Goal: Feedback & Contribution: Leave review/rating

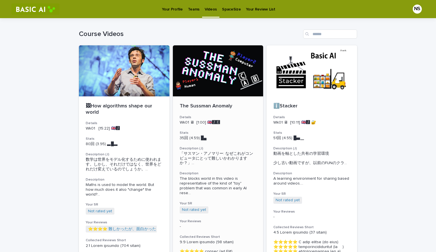
scroll to position [9, 0]
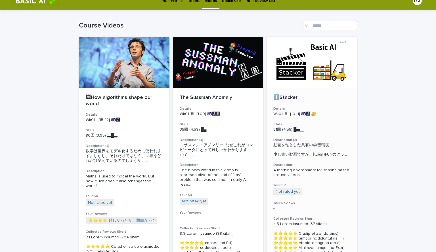
click at [286, 75] on div at bounding box center [312, 62] width 91 height 51
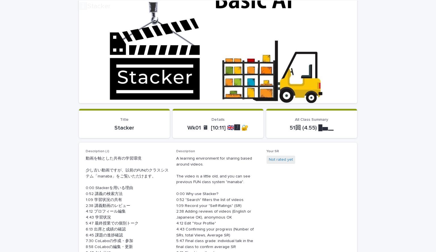
scroll to position [68, 0]
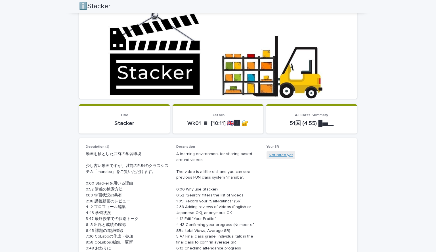
click at [283, 157] on link "Not rated yet" at bounding box center [281, 155] width 24 height 6
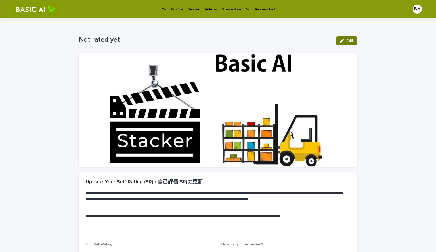
click at [338, 42] on button "Edit" at bounding box center [347, 40] width 21 height 9
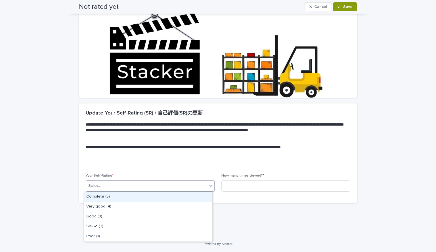
click at [193, 183] on div "Select..." at bounding box center [146, 185] width 121 height 9
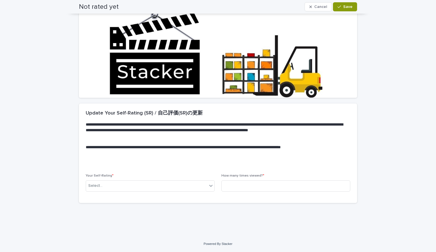
click at [220, 127] on p "**********" at bounding box center [217, 130] width 262 height 17
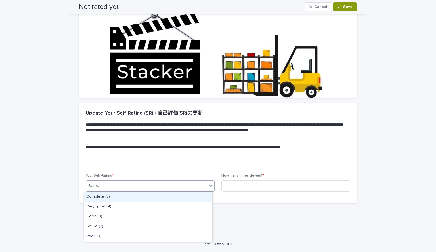
click at [170, 187] on div "Select..." at bounding box center [146, 185] width 121 height 9
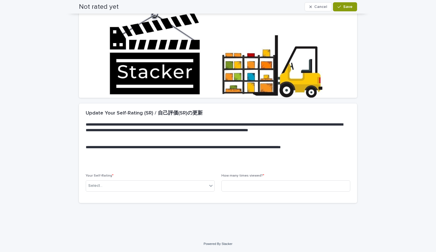
click at [192, 149] on span "**********" at bounding box center [214, 147] width 134 height 4
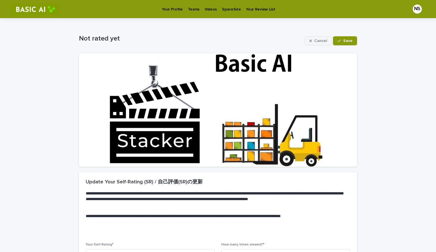
click at [311, 43] on icon "button" at bounding box center [311, 41] width 3 height 4
click at [227, 13] on link "SpaceSize" at bounding box center [232, 9] width 24 height 18
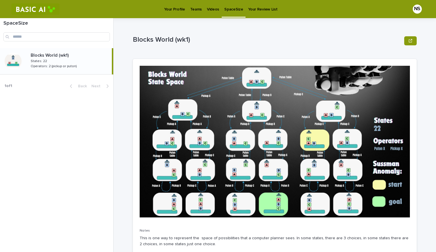
click at [169, 3] on p "Your Profile" at bounding box center [174, 6] width 21 height 12
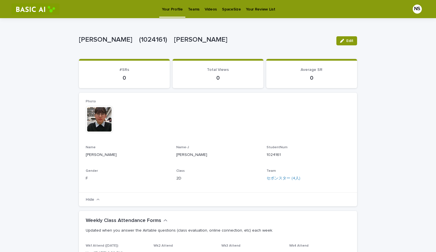
click at [226, 6] on p "SpaceSize" at bounding box center [231, 6] width 19 height 12
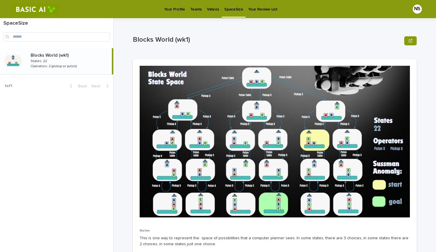
click at [209, 5] on p "Videos" at bounding box center [213, 6] width 12 height 12
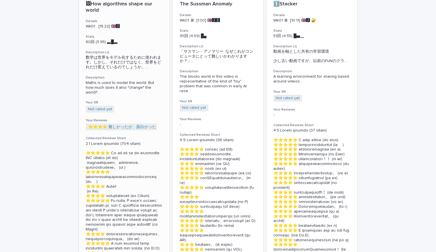
scroll to position [103, 0]
click at [105, 109] on link "Not rated yet" at bounding box center [100, 109] width 24 height 5
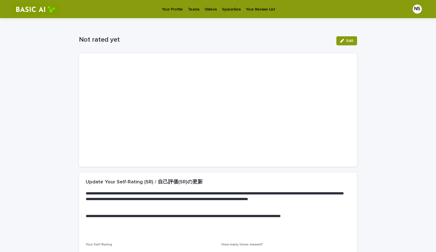
scroll to position [63, 0]
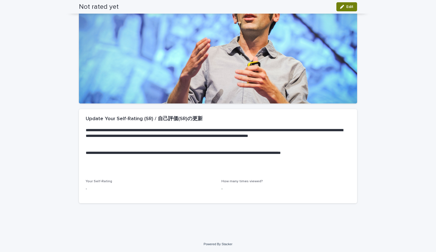
click at [351, 7] on span "Edit" at bounding box center [349, 7] width 7 height 4
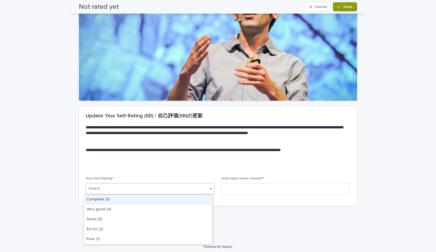
click at [161, 191] on div "Select..." at bounding box center [146, 188] width 121 height 9
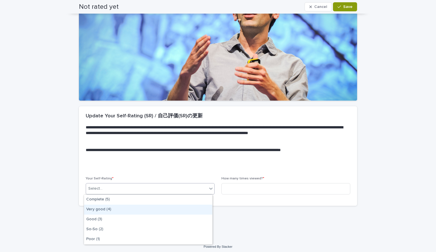
click at [120, 209] on div "Very good (4)" at bounding box center [148, 210] width 128 height 10
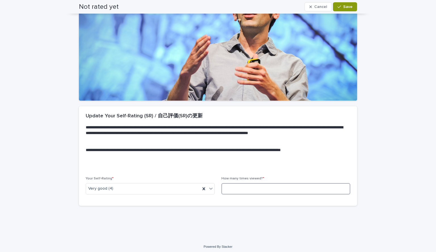
click at [228, 191] on input at bounding box center [286, 188] width 129 height 11
type input "*"
click at [350, 7] on span "Save" at bounding box center [347, 7] width 9 height 4
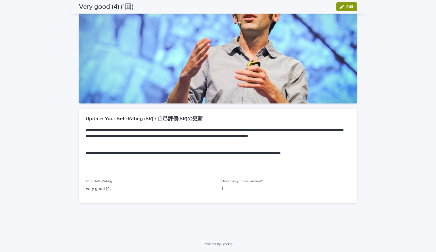
scroll to position [0, 0]
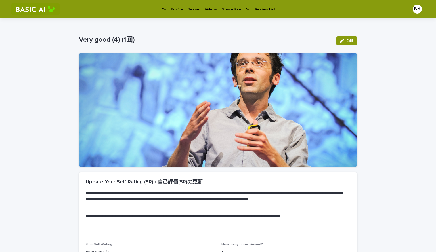
click at [208, 11] on p "Videos" at bounding box center [211, 6] width 12 height 12
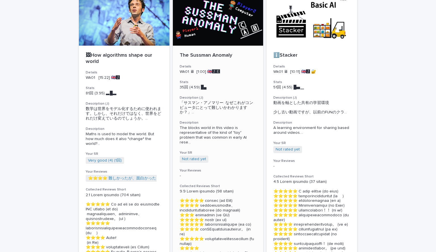
scroll to position [51, 0]
click at [190, 157] on link "Not rated yet" at bounding box center [194, 159] width 24 height 5
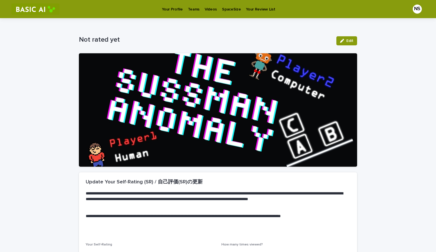
click at [210, 8] on p "Videos" at bounding box center [211, 6] width 12 height 12
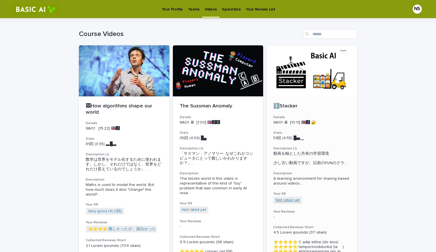
click at [283, 203] on link "Not rated yet" at bounding box center [288, 200] width 24 height 5
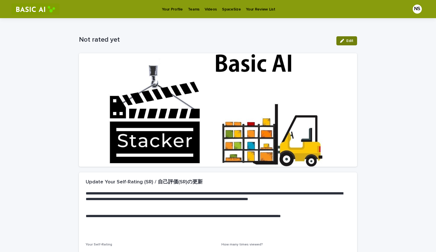
click at [346, 43] on button "Edit" at bounding box center [347, 40] width 21 height 9
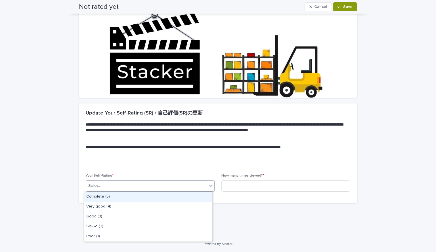
click at [133, 184] on div "Select..." at bounding box center [146, 185] width 121 height 9
click at [120, 198] on div "Complete (5)" at bounding box center [148, 197] width 128 height 10
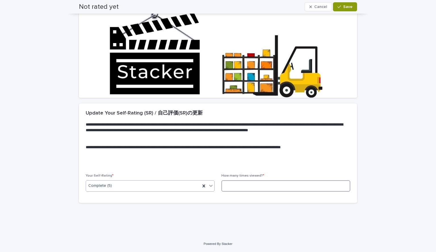
click at [238, 185] on input at bounding box center [286, 186] width 129 height 11
type input "*"
click at [351, 3] on button "Save" at bounding box center [345, 6] width 24 height 9
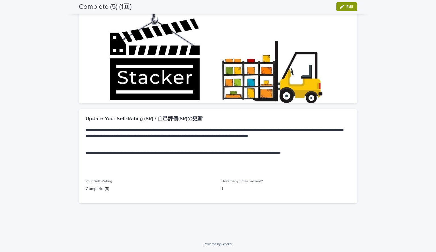
scroll to position [0, 0]
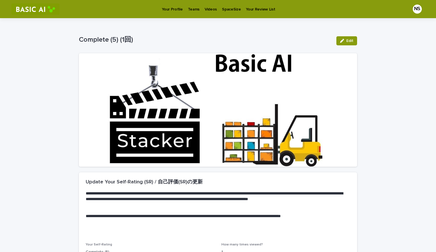
click at [205, 6] on p "Videos" at bounding box center [211, 6] width 12 height 12
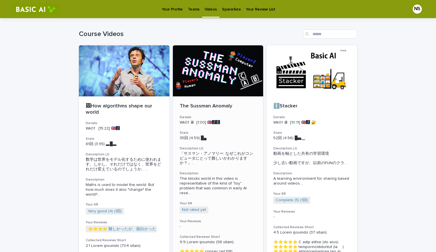
click at [228, 89] on div at bounding box center [218, 70] width 91 height 51
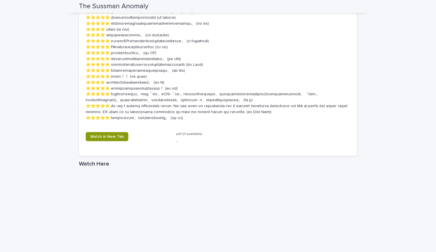
click at [227, 193] on iframe at bounding box center [218, 248] width 278 height 156
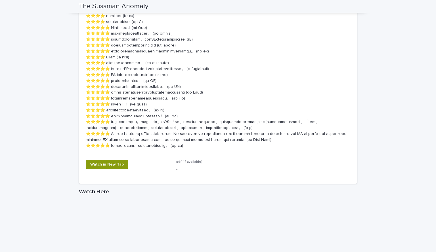
scroll to position [474, 0]
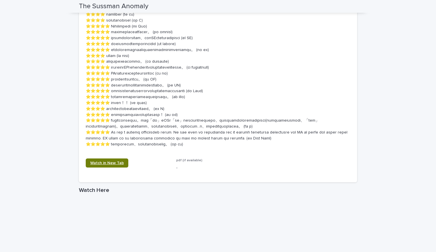
click at [121, 168] on link "Watch in New Tab" at bounding box center [107, 163] width 43 height 9
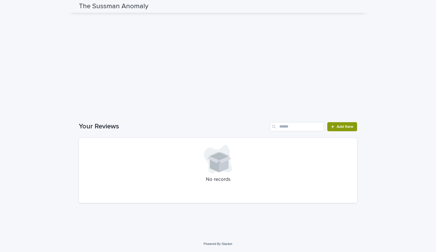
scroll to position [739, 0]
click at [344, 128] on span "Add New" at bounding box center [345, 127] width 17 height 4
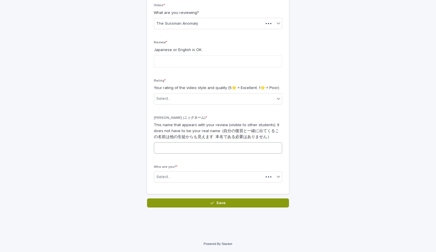
scroll to position [99, 0]
click at [216, 149] on input at bounding box center [218, 148] width 128 height 11
type input "*"
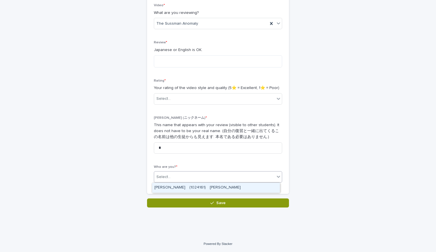
drag, startPoint x: 187, startPoint y: 175, endPoint x: 180, endPoint y: 185, distance: 11.9
click at [180, 185] on body "Your Profile Teams Videos SpaceSize Your Review List NS Loading... Saving… Load…" at bounding box center [218, 126] width 436 height 252
click at [180, 185] on div "[PERSON_NAME]　(1024161)　[PERSON_NAME]" at bounding box center [216, 188] width 128 height 10
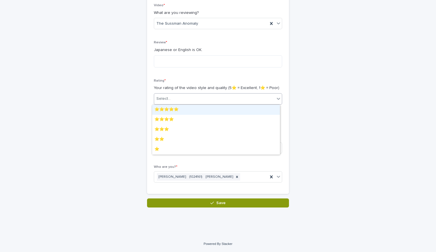
click at [207, 97] on div "Select..." at bounding box center [214, 98] width 121 height 9
click at [197, 108] on div "⭐️⭐️⭐️⭐️⭐️" at bounding box center [216, 110] width 128 height 10
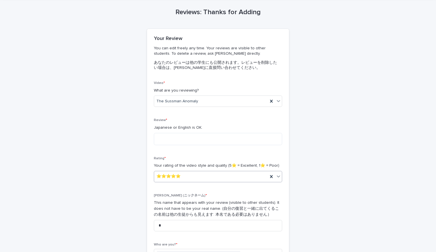
scroll to position [21, 0]
click at [177, 141] on textarea at bounding box center [218, 139] width 128 height 12
type textarea "*"
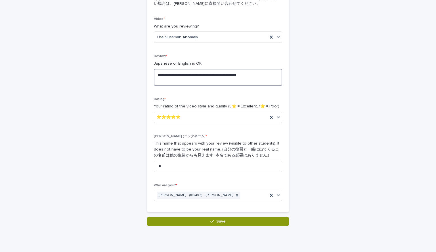
scroll to position [82, 0]
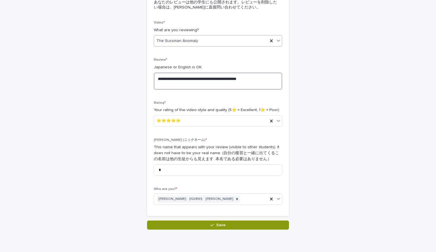
type textarea "**********"
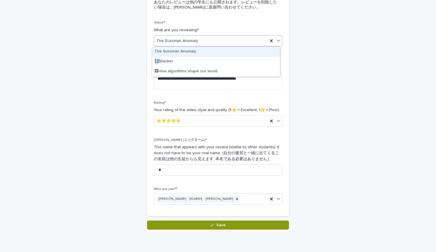
click at [245, 35] on div "The Sussman Anomaly" at bounding box center [218, 40] width 128 height 11
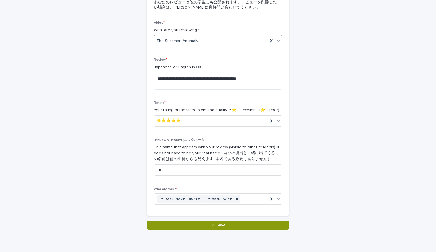
scroll to position [104, 0]
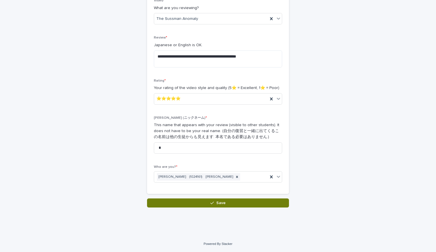
click at [174, 201] on button "Save" at bounding box center [218, 203] width 142 height 9
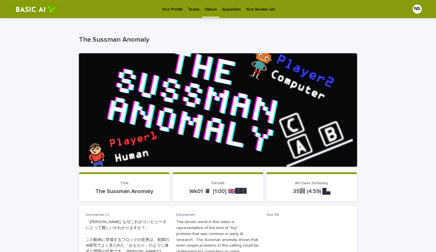
click at [209, 12] on link "Videos" at bounding box center [210, 8] width 17 height 17
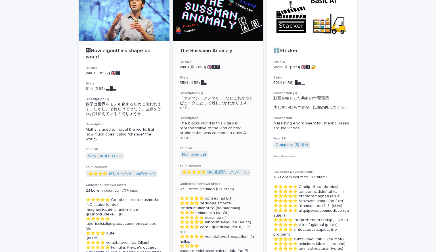
scroll to position [56, 0]
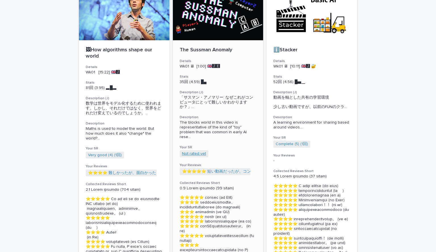
click at [197, 152] on link "Not rated yet" at bounding box center [194, 154] width 24 height 5
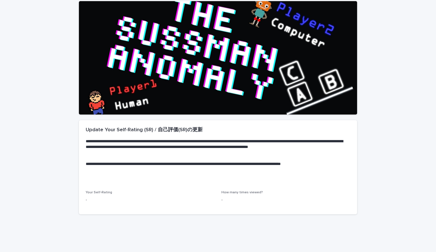
scroll to position [63, 0]
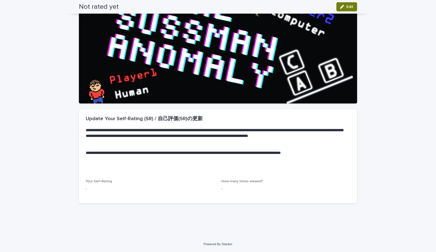
click at [346, 7] on span "Edit" at bounding box center [349, 7] width 7 height 4
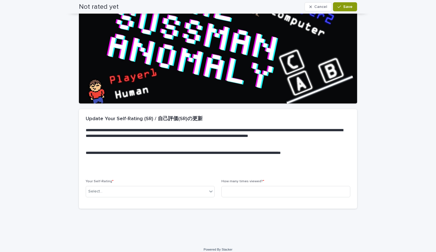
scroll to position [66, 0]
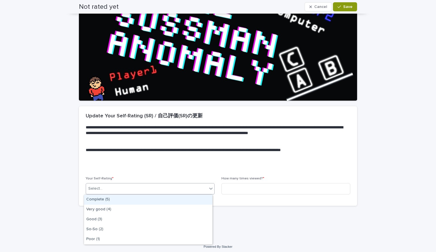
click at [123, 185] on div "Select..." at bounding box center [146, 188] width 121 height 9
click at [120, 201] on div "Complete (5)" at bounding box center [148, 200] width 128 height 10
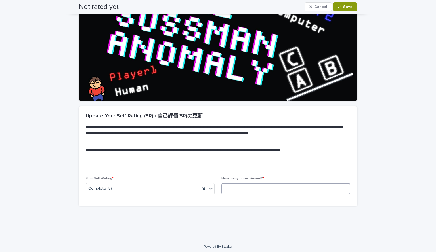
click at [230, 185] on input at bounding box center [286, 188] width 129 height 11
type input "*"
click at [349, 6] on span "Save" at bounding box center [347, 7] width 9 height 4
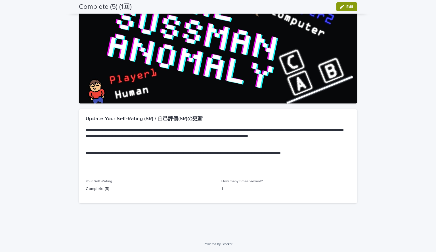
scroll to position [0, 0]
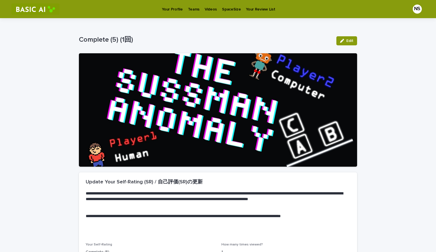
click at [202, 10] on div "Videos" at bounding box center [210, 6] width 17 height 12
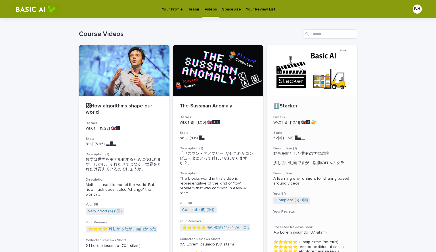
click at [302, 75] on div at bounding box center [312, 70] width 91 height 51
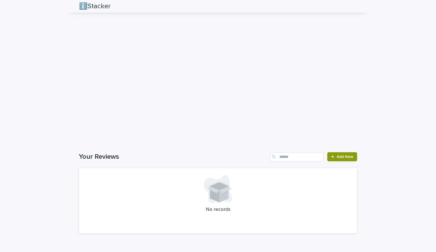
scroll to position [1040, 0]
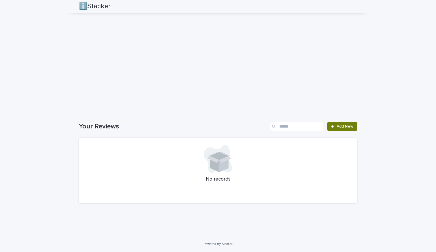
click at [345, 128] on span "Add New" at bounding box center [345, 127] width 17 height 4
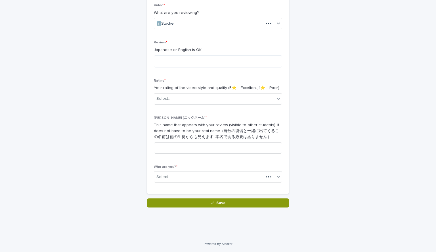
scroll to position [99, 0]
click at [236, 63] on textarea at bounding box center [218, 61] width 128 height 12
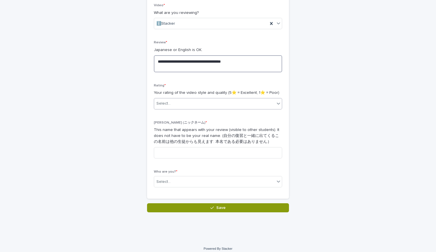
type textarea "**********"
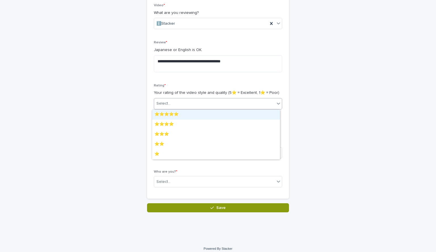
click at [197, 102] on div "Select..." at bounding box center [214, 103] width 121 height 9
click at [185, 116] on div "⭐️⭐️⭐️⭐️⭐️" at bounding box center [216, 115] width 128 height 10
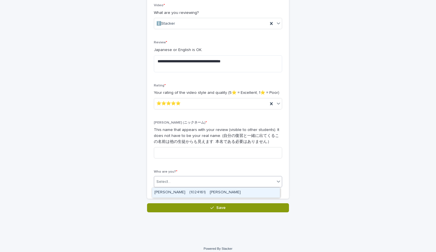
click at [179, 179] on div "Select..." at bounding box center [214, 181] width 121 height 9
drag, startPoint x: 174, startPoint y: 190, endPoint x: 187, endPoint y: 192, distance: 12.6
click at [187, 192] on div "[PERSON_NAME]　(1024161)　[PERSON_NAME]" at bounding box center [216, 193] width 128 height 10
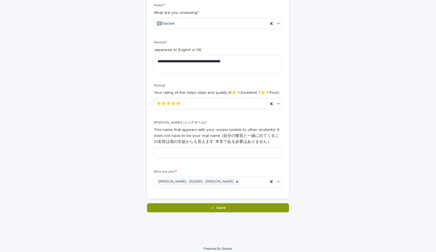
click at [187, 192] on div "Who are you? * [PERSON_NAME]　(1024161)　[PERSON_NAME]" at bounding box center [218, 181] width 128 height 22
click at [200, 153] on input at bounding box center [218, 152] width 128 height 11
type input "*"
click at [197, 207] on button "Save" at bounding box center [218, 208] width 142 height 9
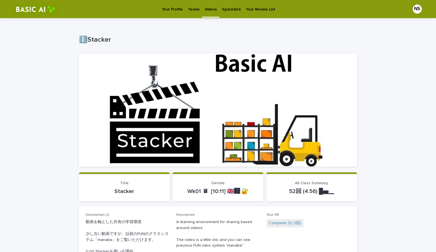
click at [162, 7] on div "Your Profile" at bounding box center [172, 6] width 26 height 12
